Goal: Task Accomplishment & Management: Manage account settings

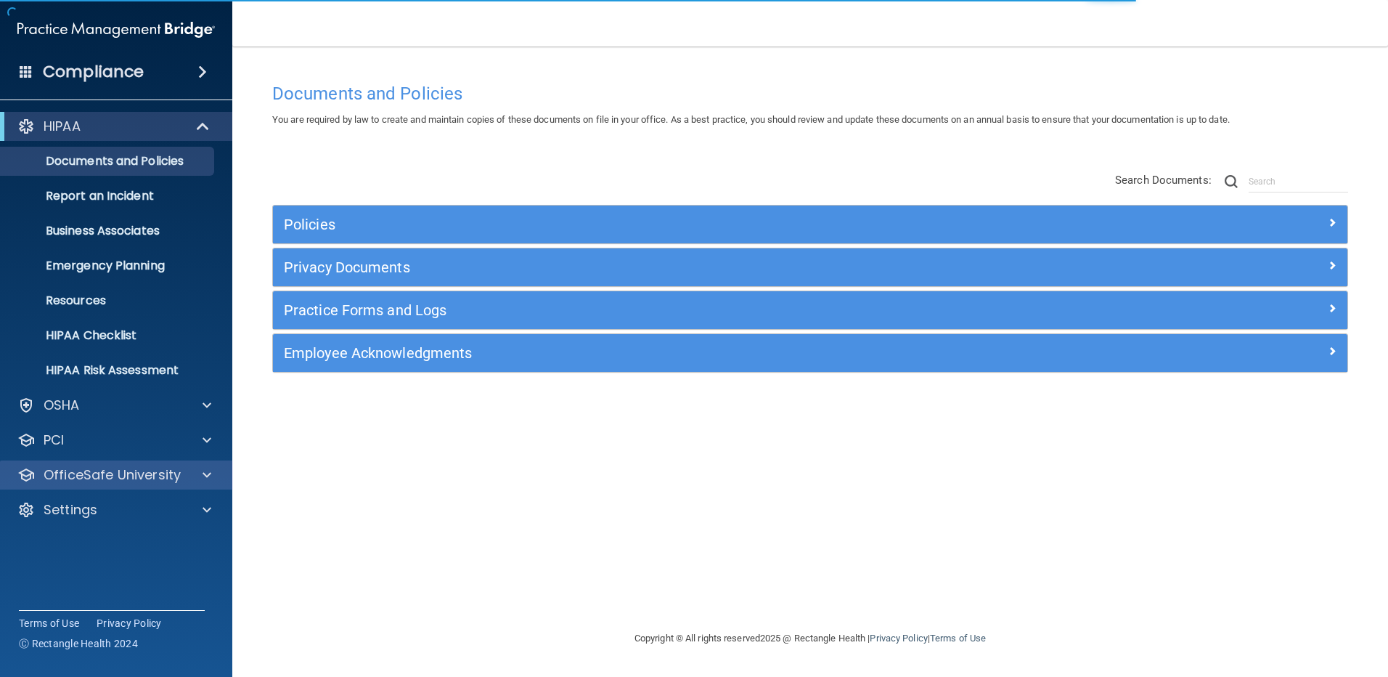
click at [54, 475] on p "OfficeSafe University" at bounding box center [112, 474] width 137 height 17
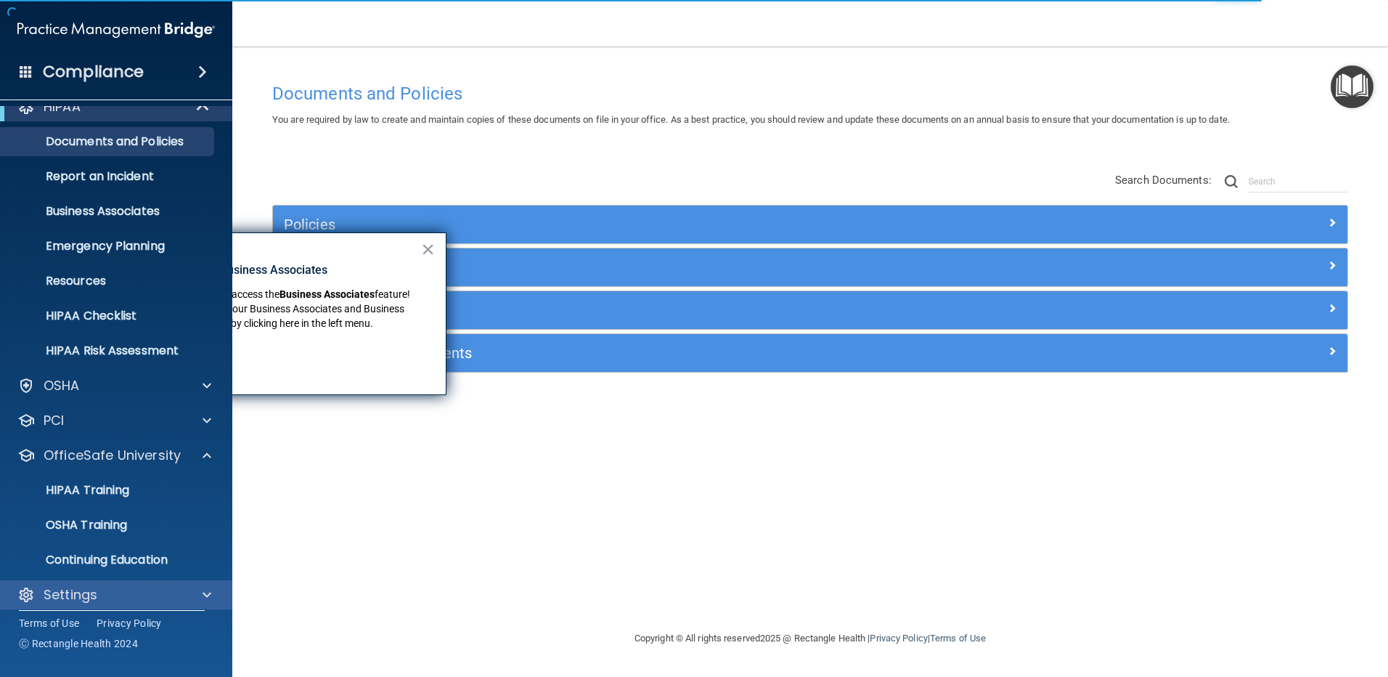
scroll to position [30, 0]
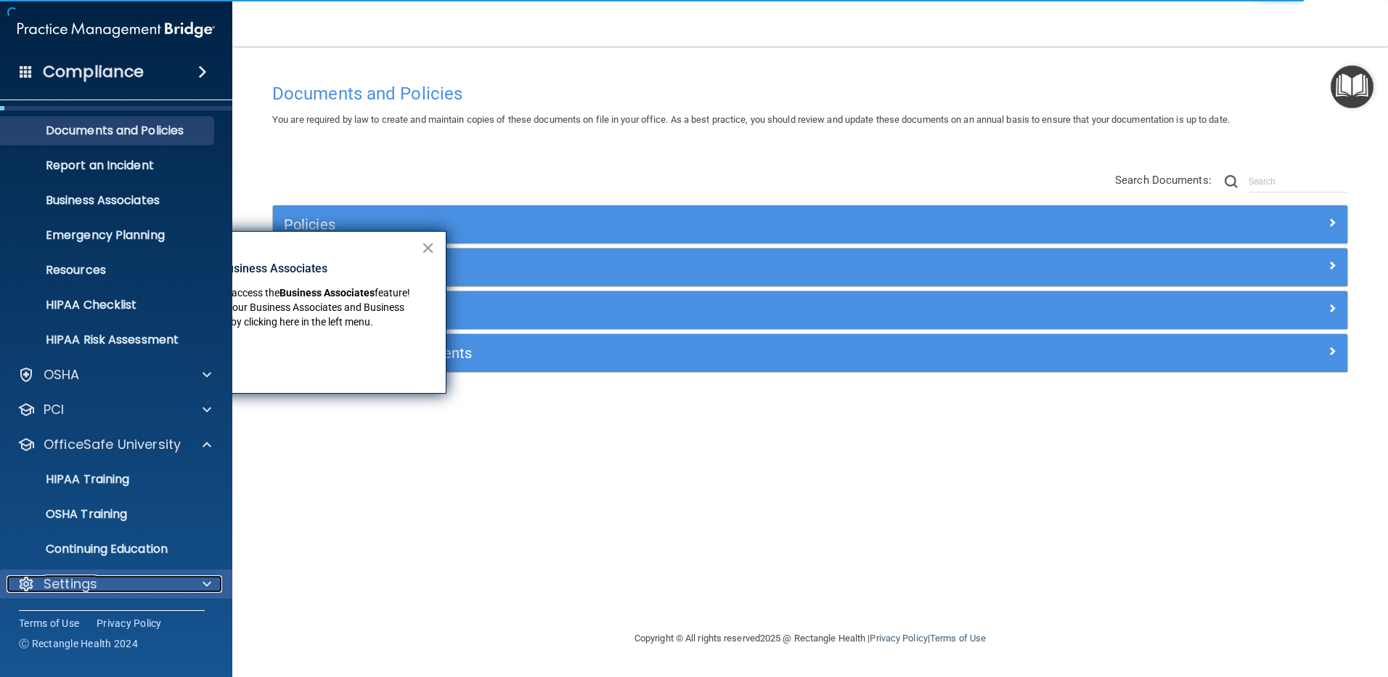
click at [75, 582] on p "Settings" at bounding box center [71, 583] width 54 height 17
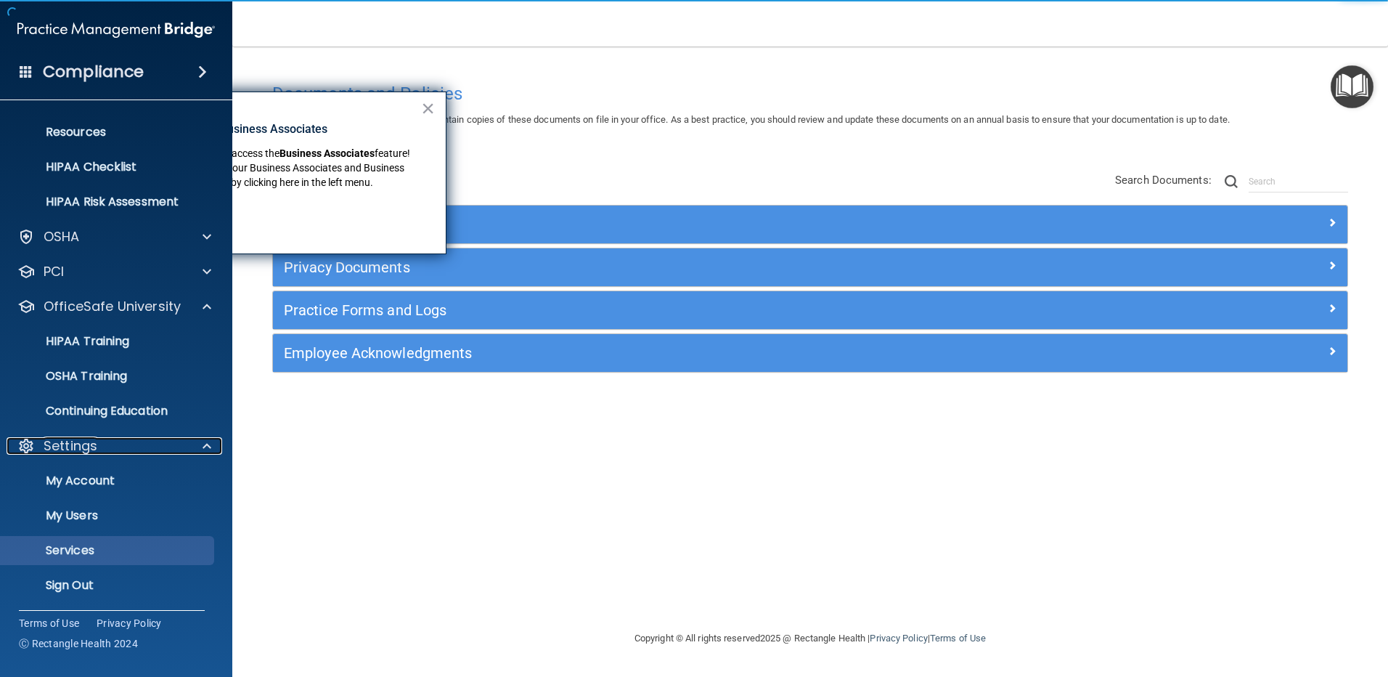
scroll to position [170, 0]
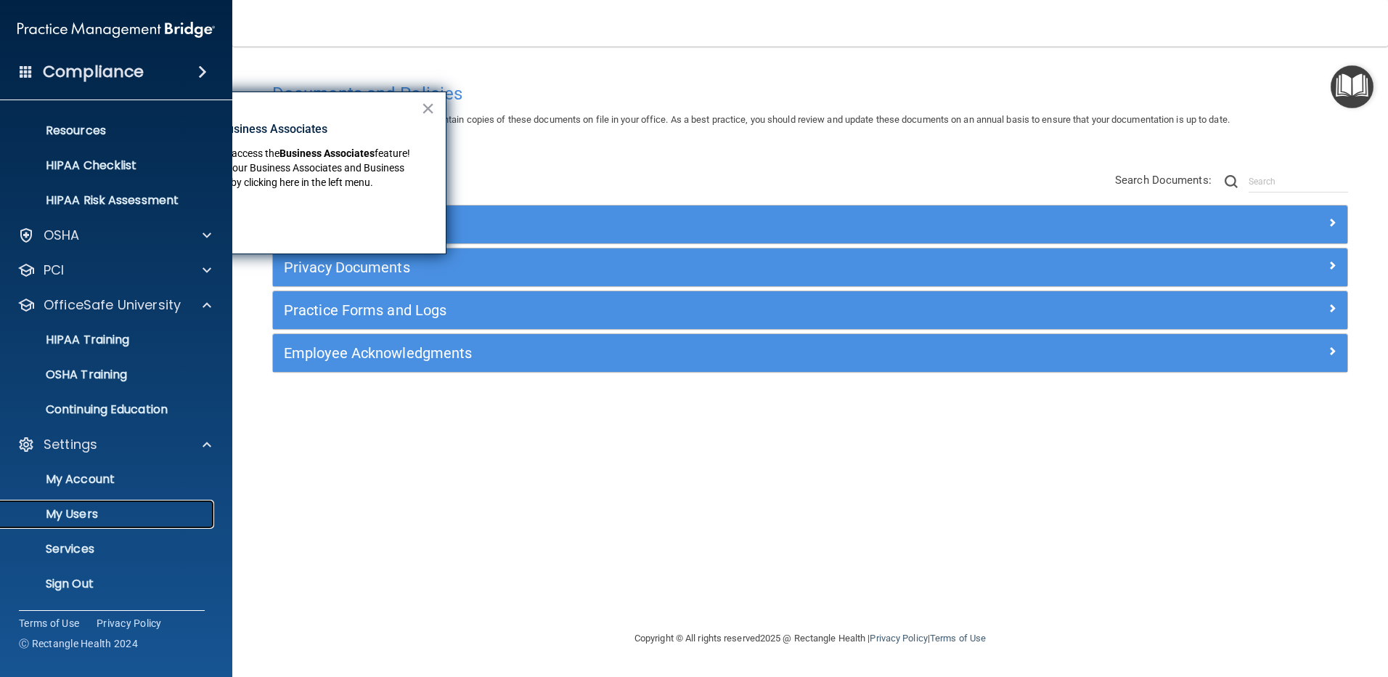
click at [81, 515] on p "My Users" at bounding box center [108, 514] width 198 height 15
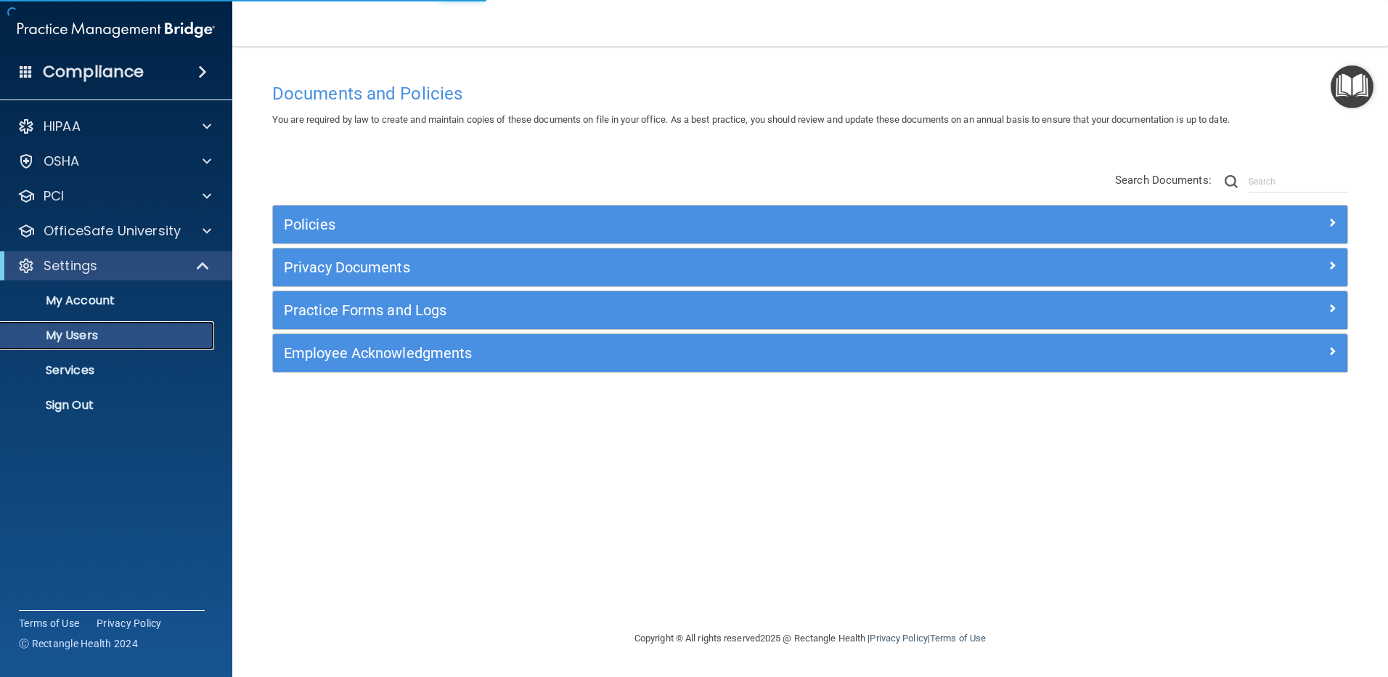
select select "20"
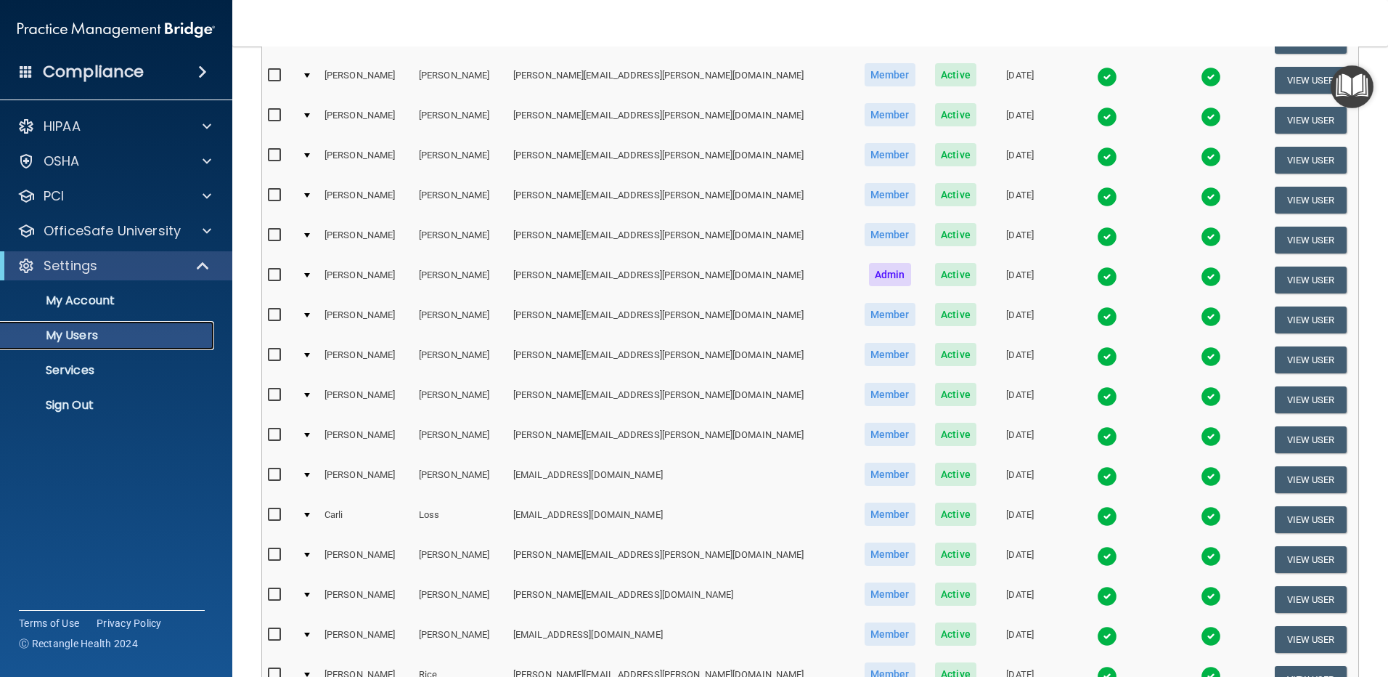
scroll to position [290, 0]
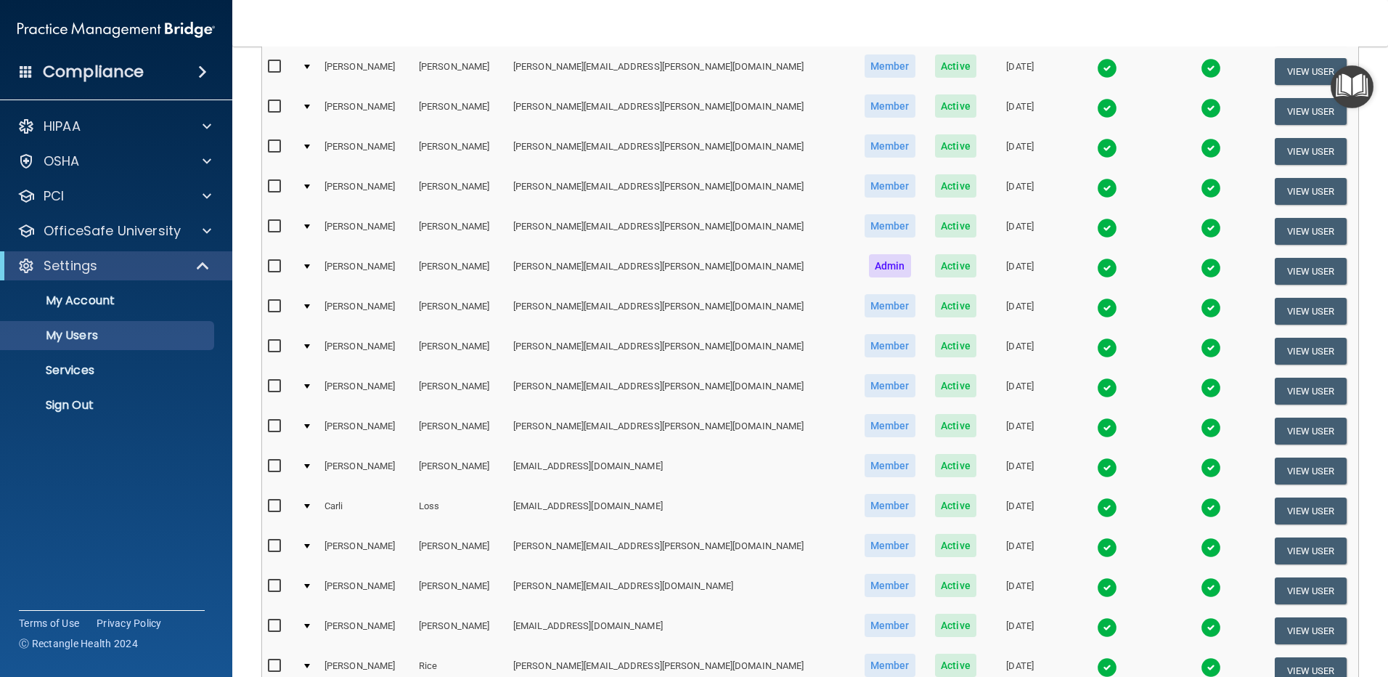
click at [1097, 509] on img at bounding box center [1107, 507] width 20 height 20
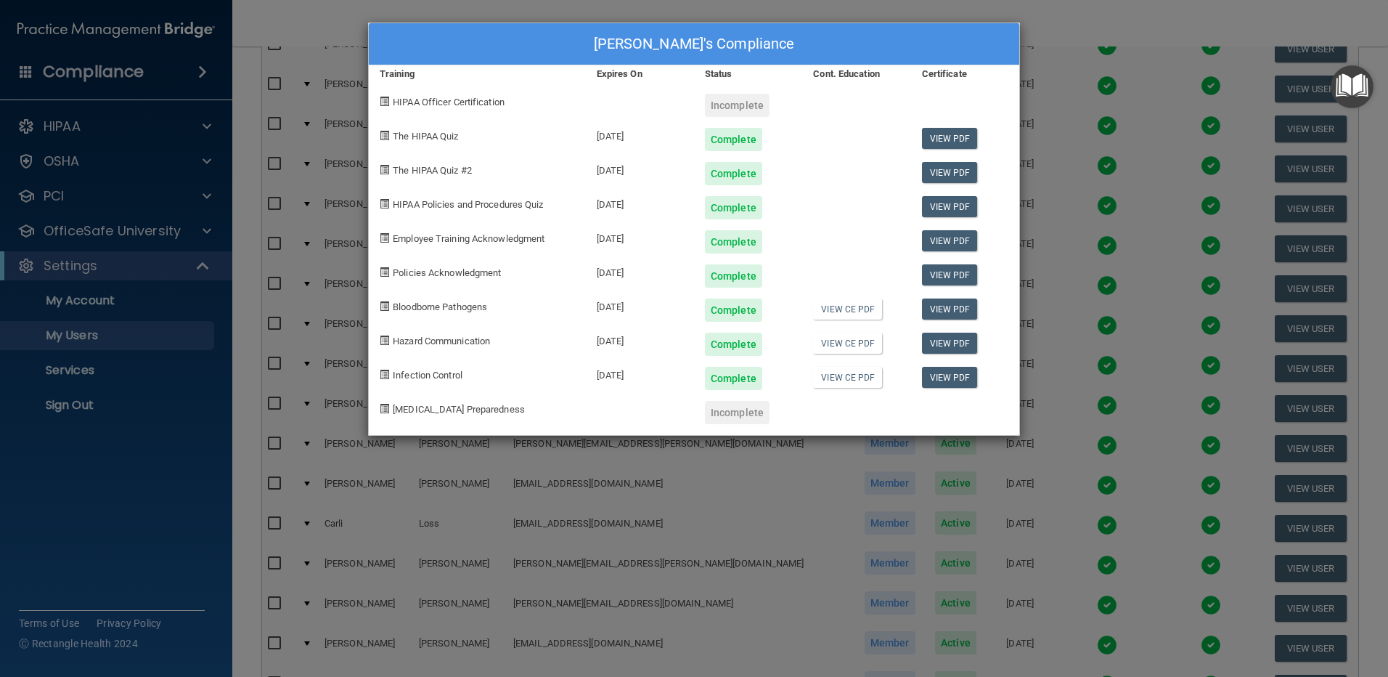
click at [1067, 32] on div "[PERSON_NAME] Loss's Compliance Training Expires On Status Cont. Education Cert…" at bounding box center [694, 338] width 1388 height 677
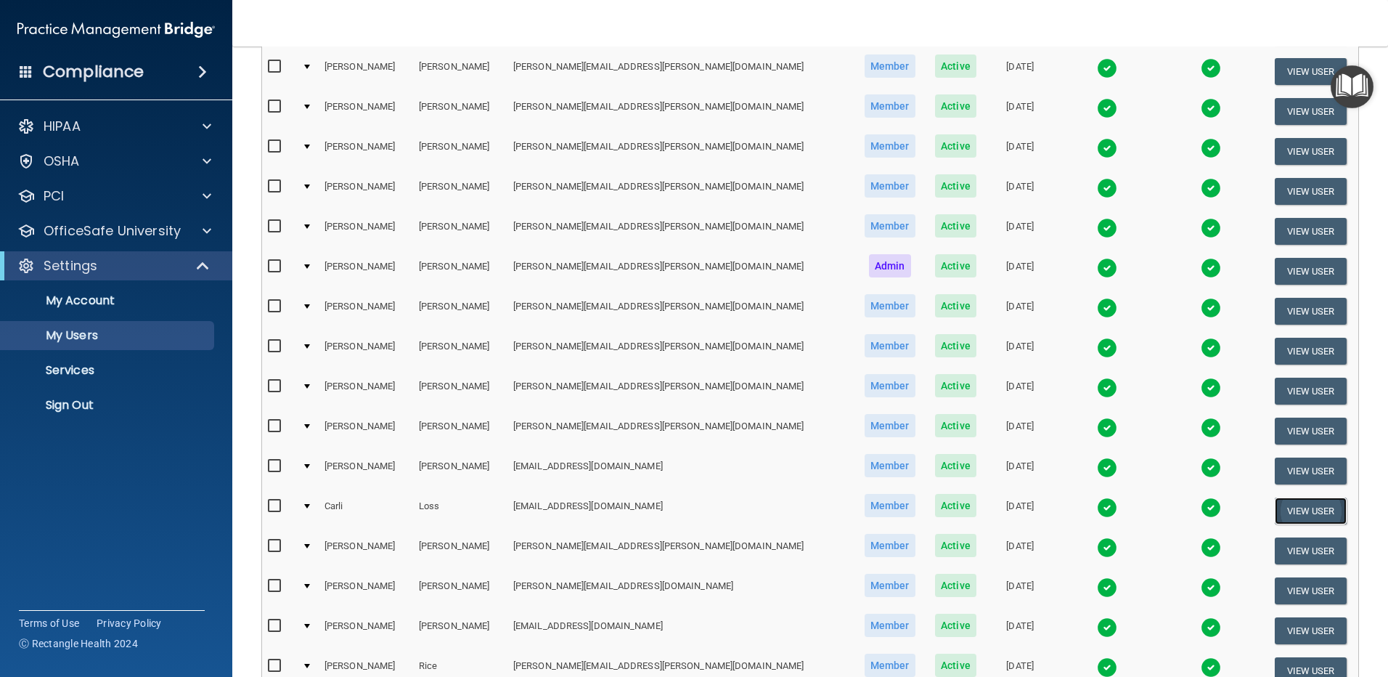
click at [1288, 508] on button "View User" at bounding box center [1311, 510] width 72 height 27
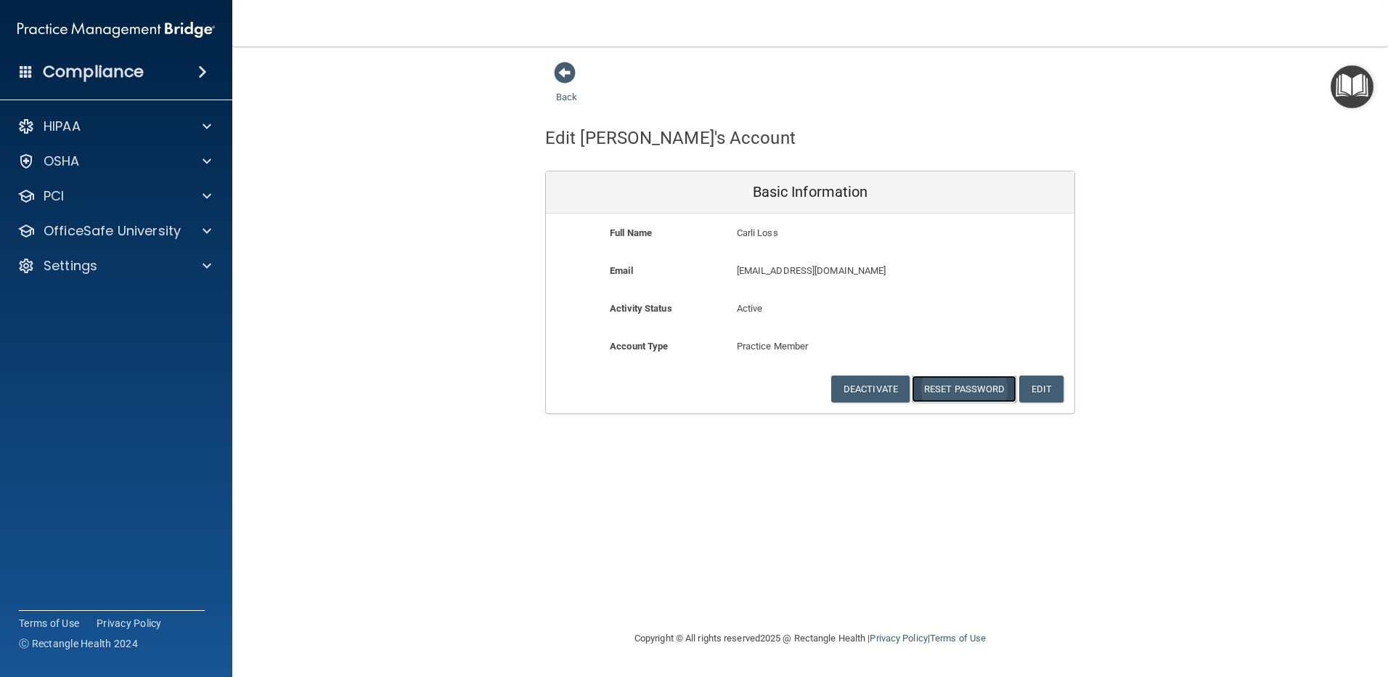
click at [961, 394] on button "Reset Password" at bounding box center [964, 388] width 105 height 27
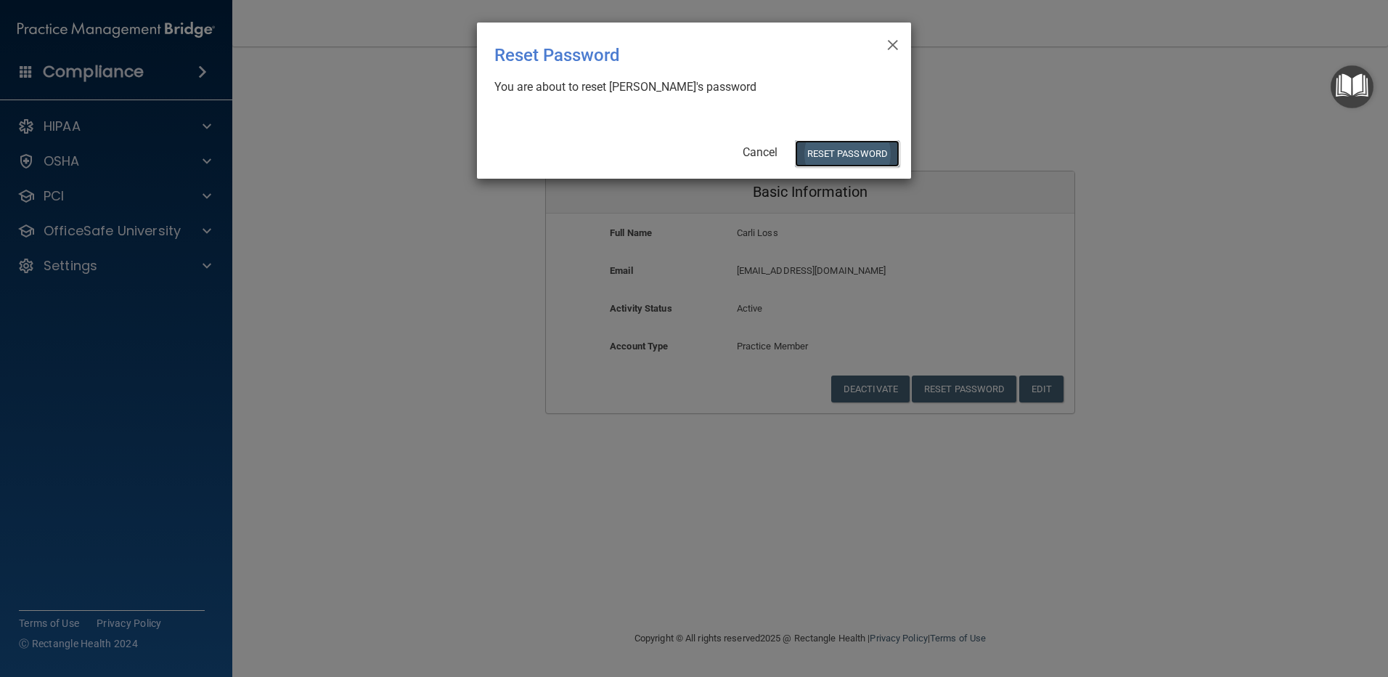
click at [847, 150] on button "Reset Password" at bounding box center [847, 153] width 105 height 27
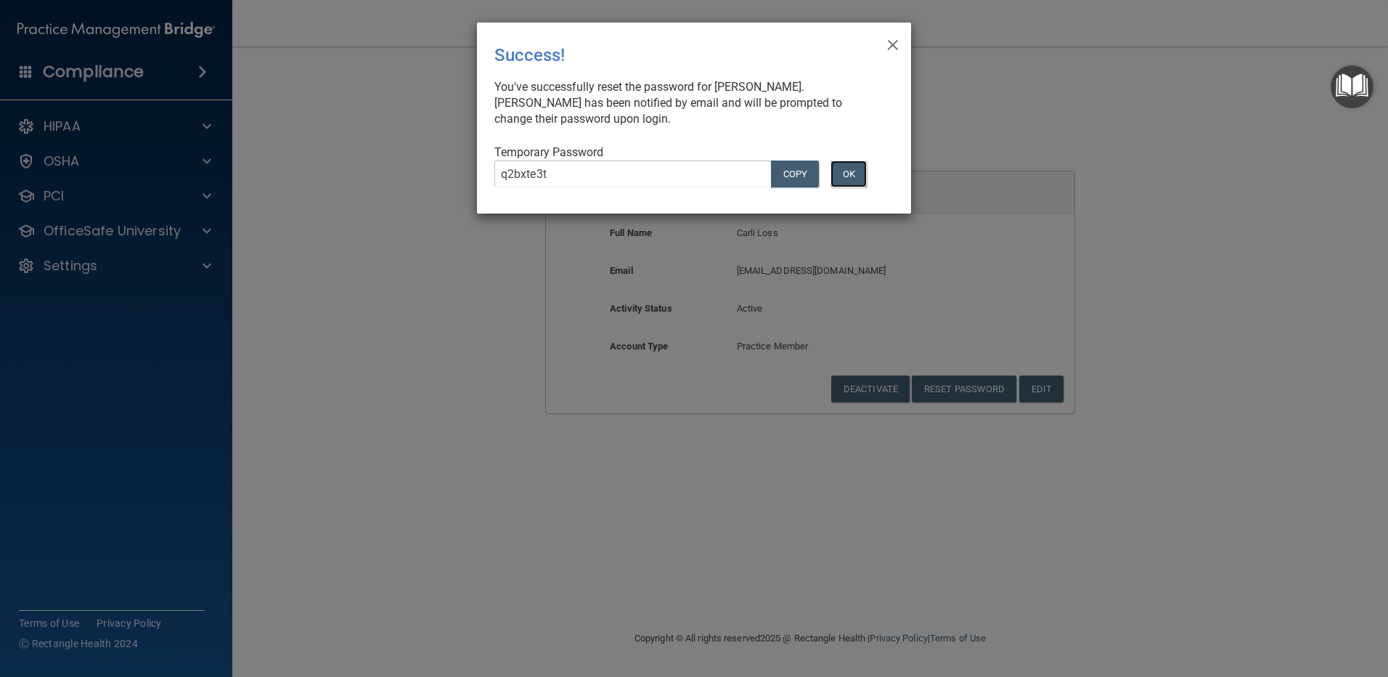
click at [848, 174] on button "OK" at bounding box center [849, 173] width 36 height 27
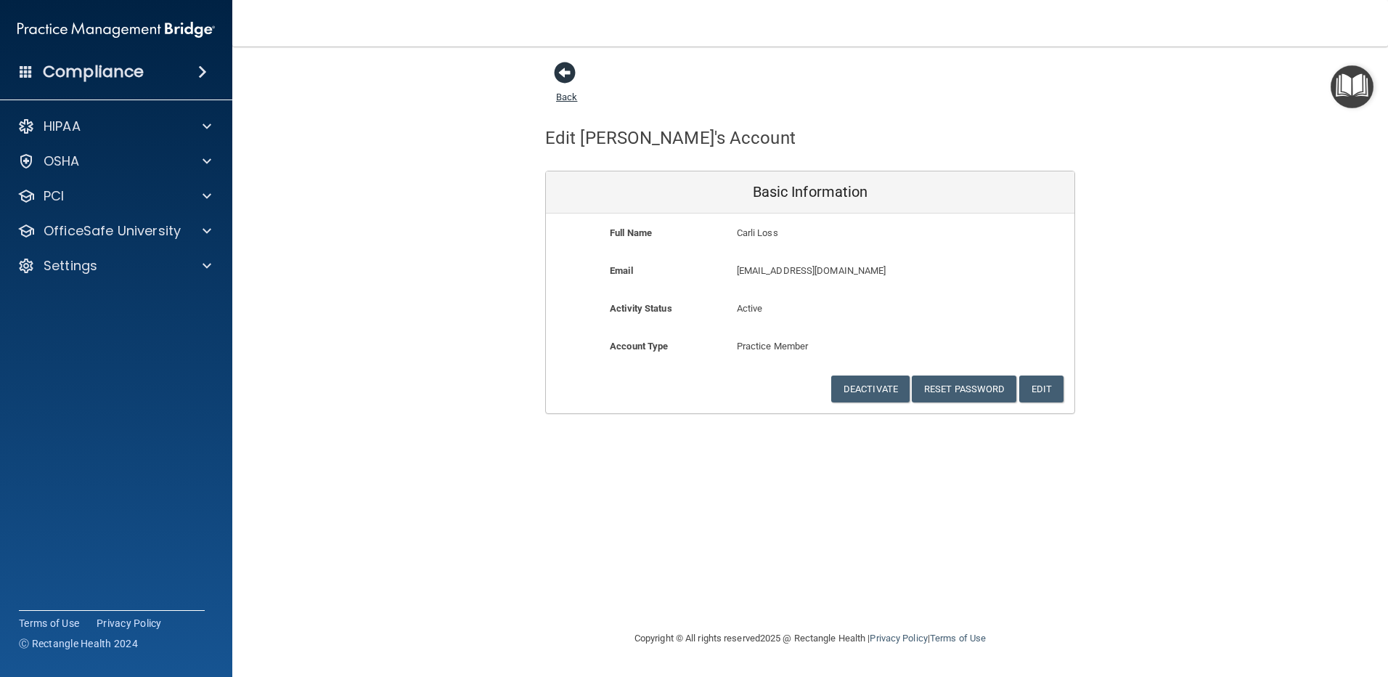
click at [561, 70] on span at bounding box center [565, 73] width 22 height 22
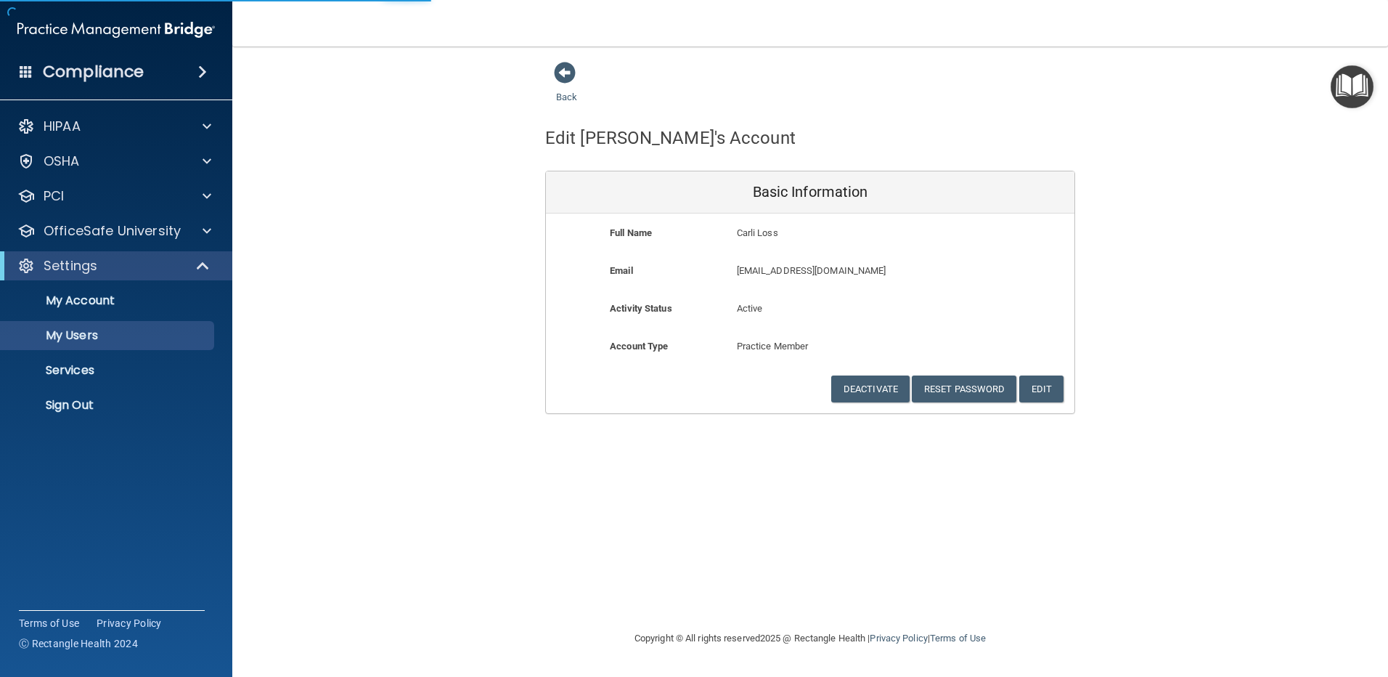
select select "20"
